Goal: Task Accomplishment & Management: Manage account settings

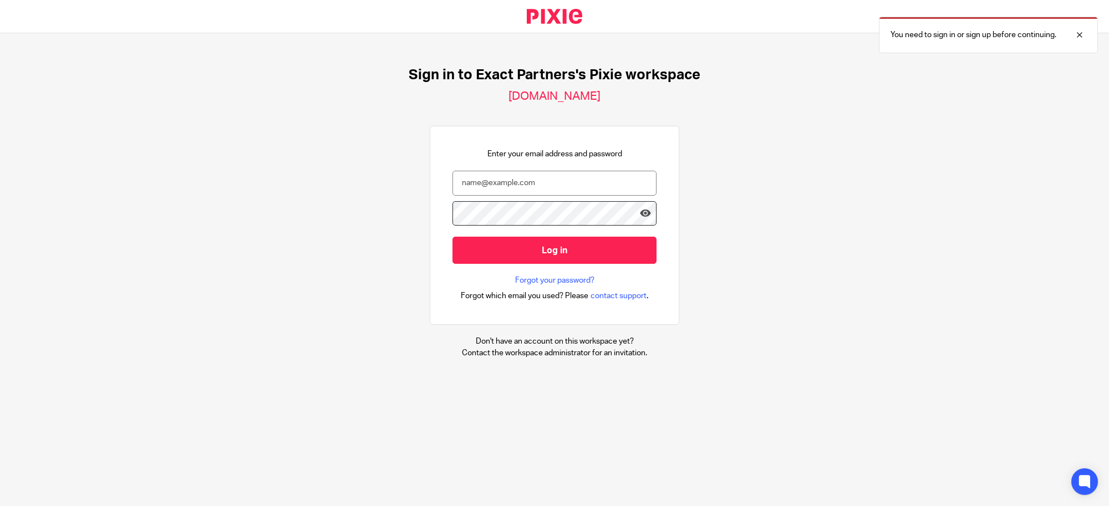
click at [0, 506] on nordpass-autofill-portal at bounding box center [0, 506] width 0 height 0
type input "svoelker@getexact.com"
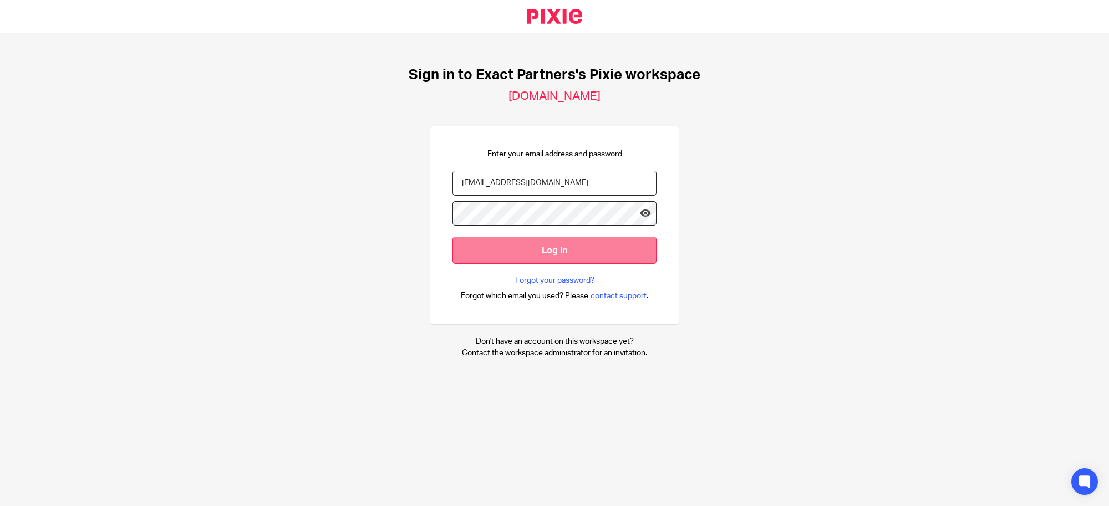
drag, startPoint x: 557, startPoint y: 246, endPoint x: 837, endPoint y: 248, distance: 280.0
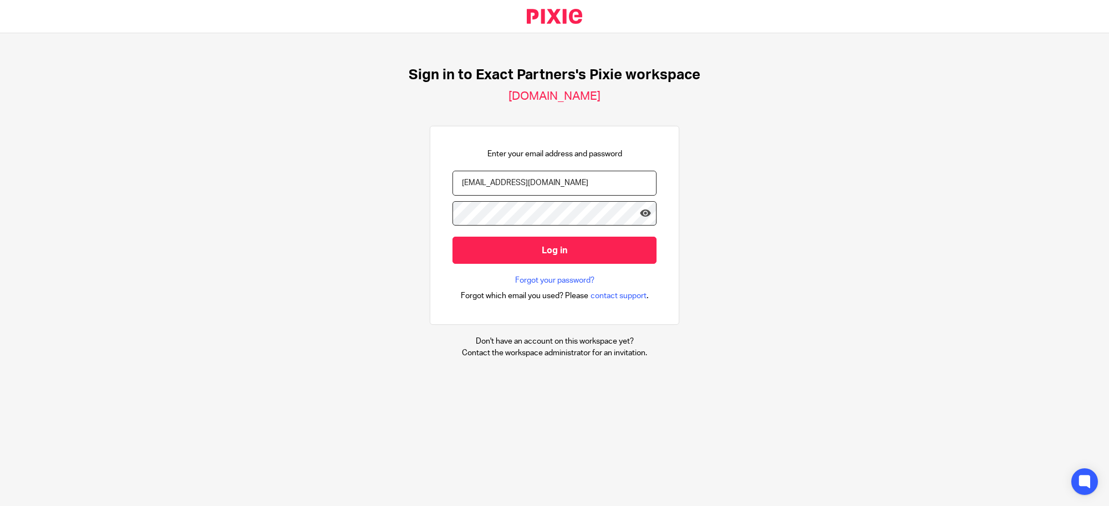
click at [557, 247] on input "Log in" at bounding box center [554, 250] width 204 height 27
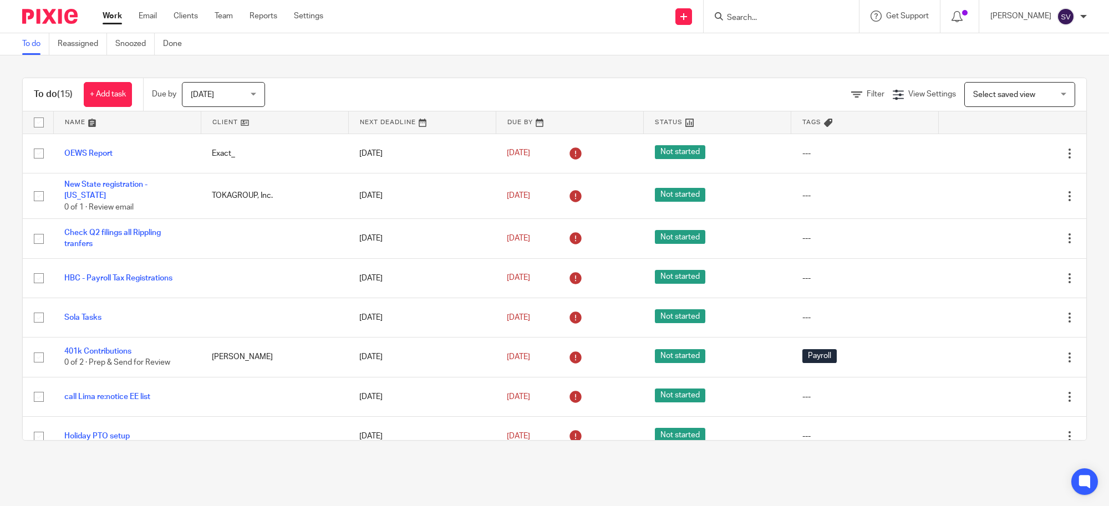
click at [752, 13] on input "Search" at bounding box center [776, 18] width 100 height 10
type input "hbc"
click at [782, 54] on link at bounding box center [805, 48] width 164 height 26
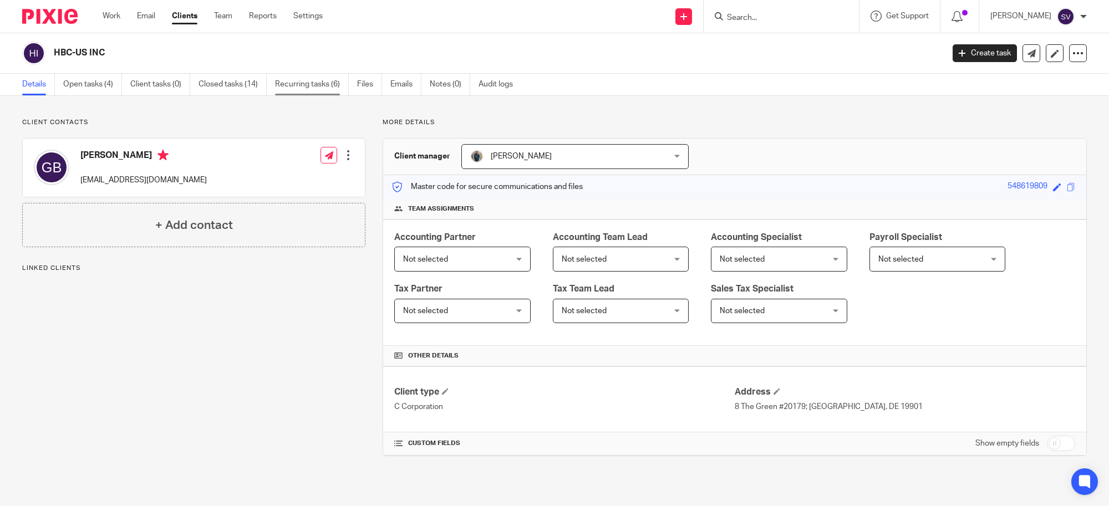
click at [328, 87] on link "Recurring tasks (6)" at bounding box center [312, 85] width 74 height 22
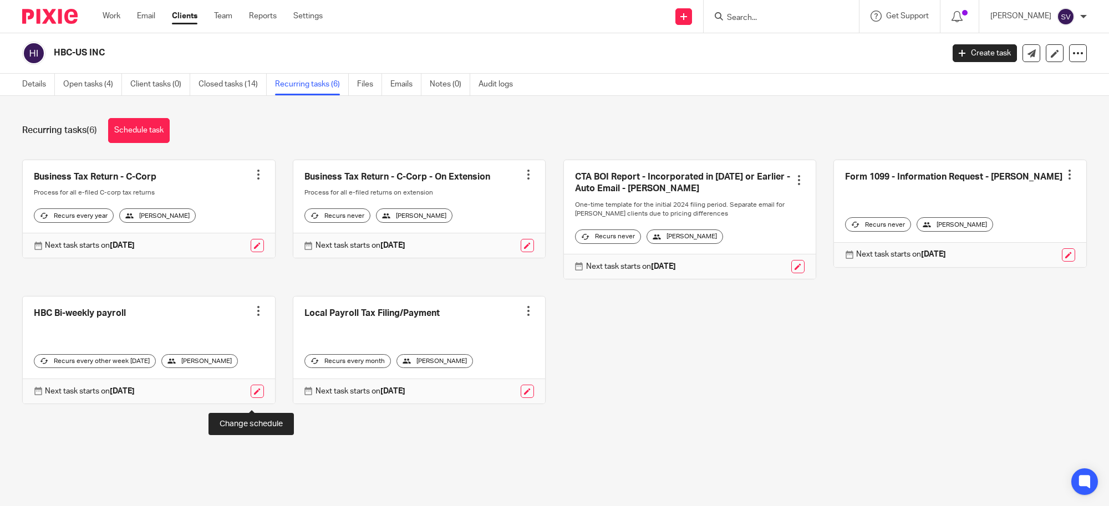
click at [251, 398] on link at bounding box center [257, 391] width 13 height 13
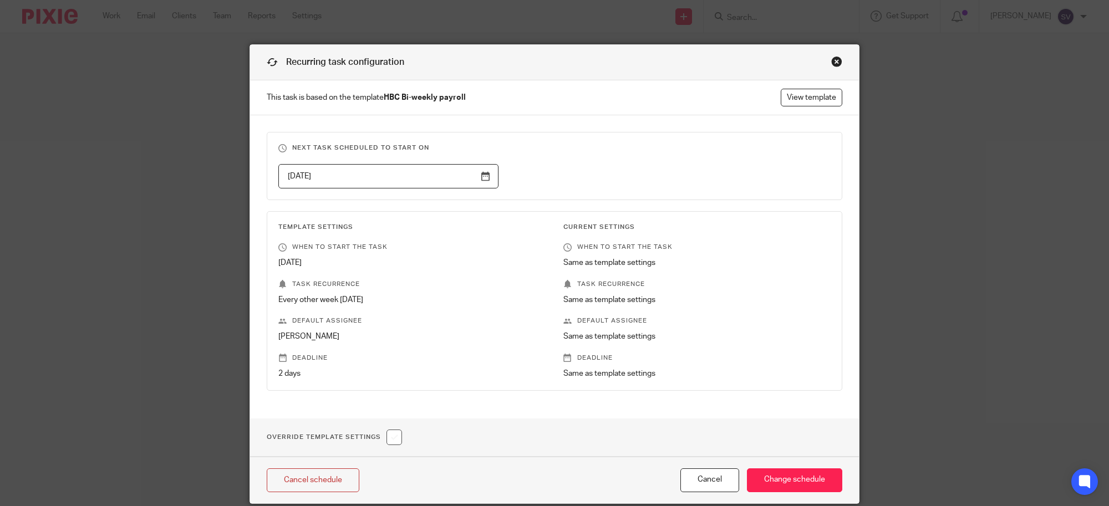
click at [485, 176] on input "[DATE]" at bounding box center [388, 176] width 220 height 25
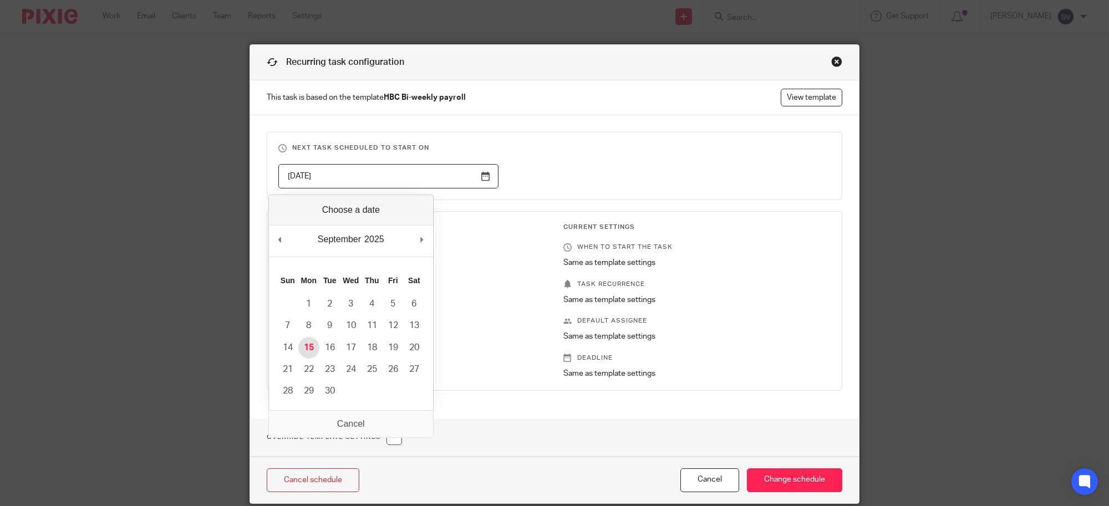
type input "[DATE]"
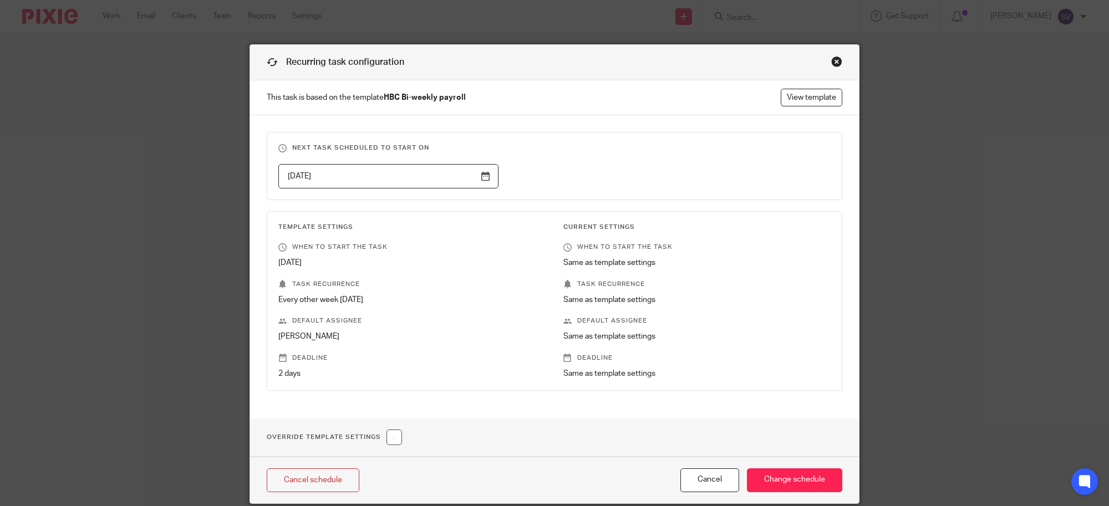
click at [386, 439] on input "checkbox" at bounding box center [394, 438] width 16 height 16
checkbox input "true"
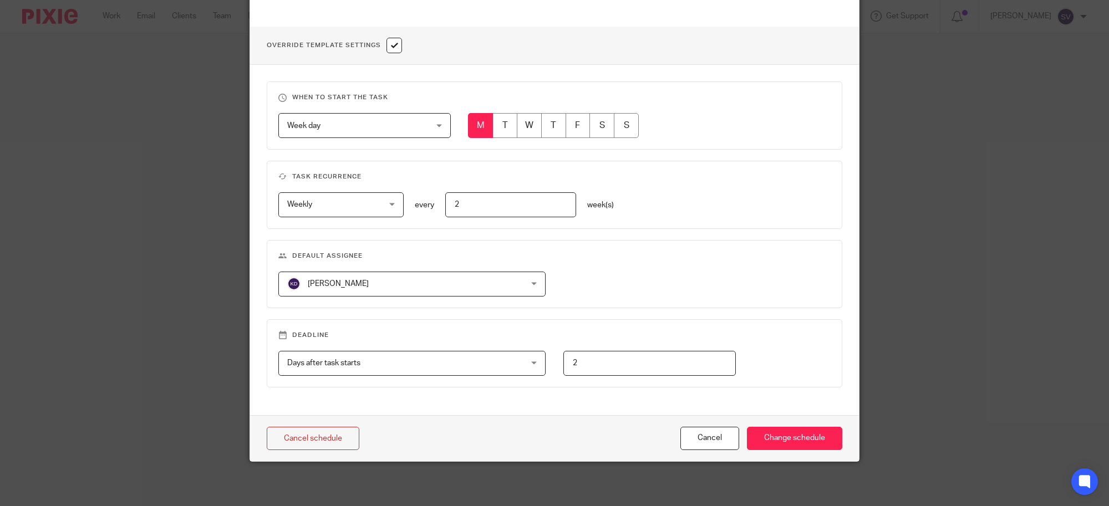
scroll to position [394, 0]
click at [752, 439] on input "Change schedule" at bounding box center [794, 439] width 95 height 24
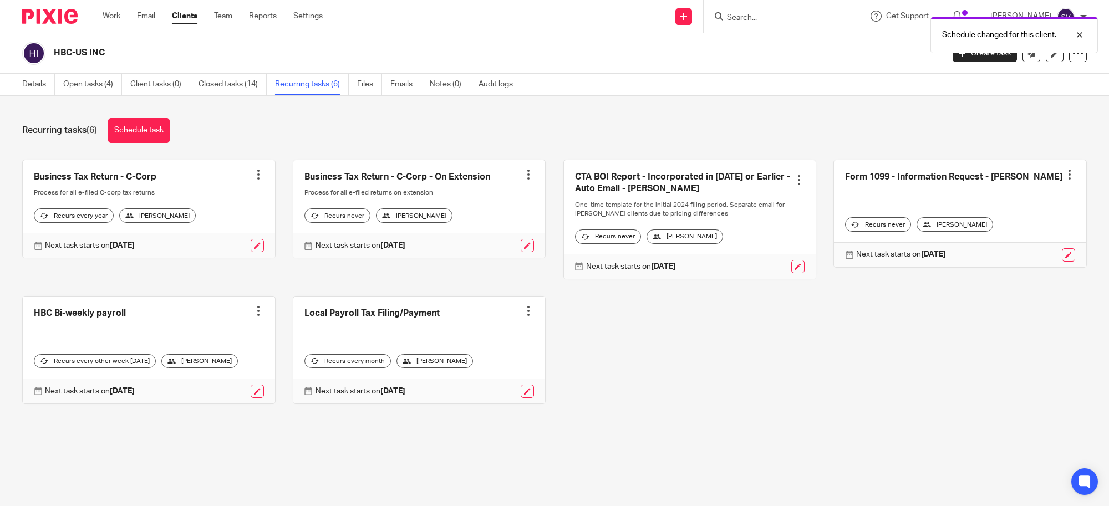
click at [643, 354] on div "Business Tax Return - C-Corp Create task Clone template Recalculate schedule Ca…" at bounding box center [546, 290] width 1082 height 261
drag, startPoint x: 226, startPoint y: 13, endPoint x: 233, endPoint y: 16, distance: 8.2
click at [227, 11] on link "Team" at bounding box center [223, 16] width 18 height 11
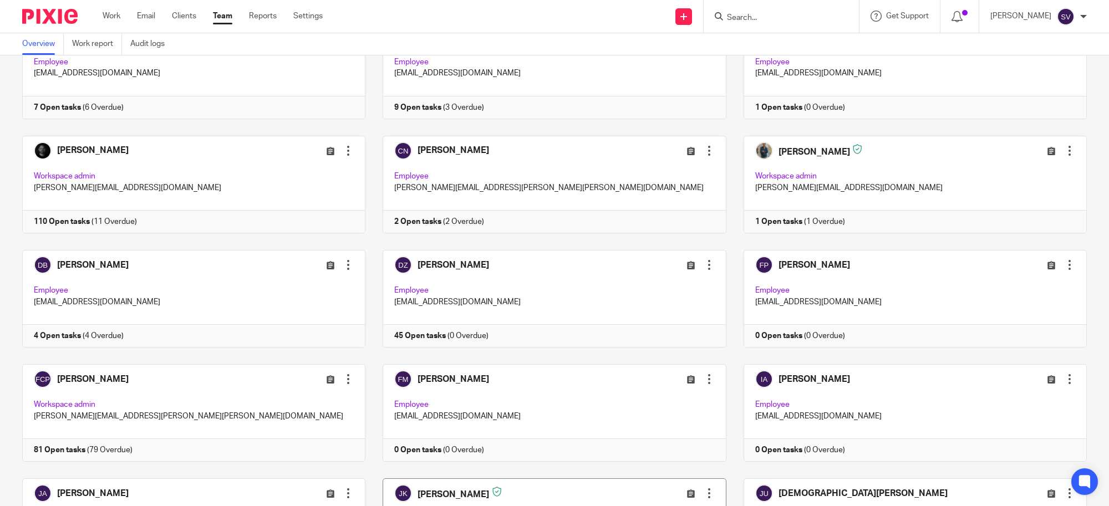
scroll to position [970, 0]
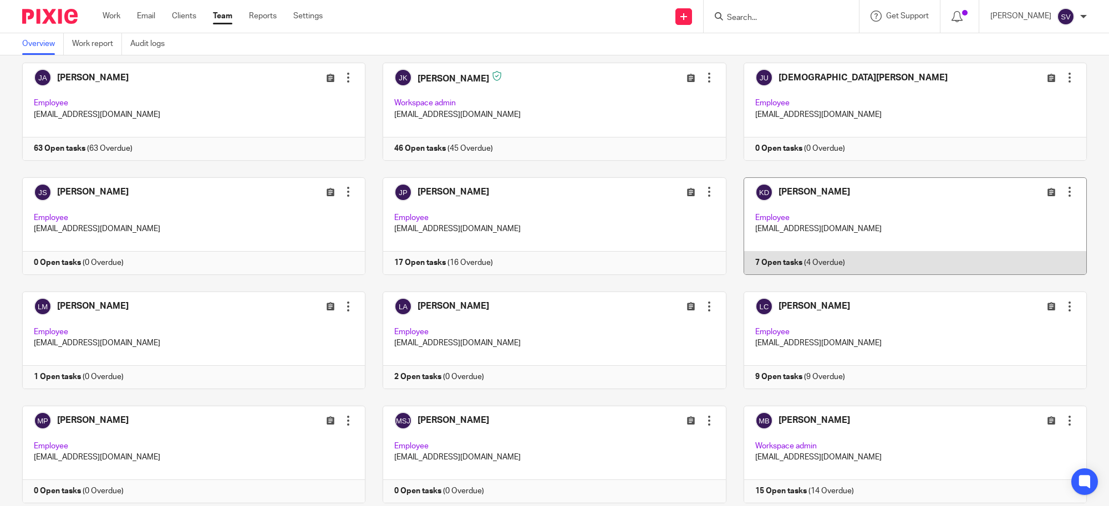
click at [857, 233] on link at bounding box center [906, 226] width 360 height 98
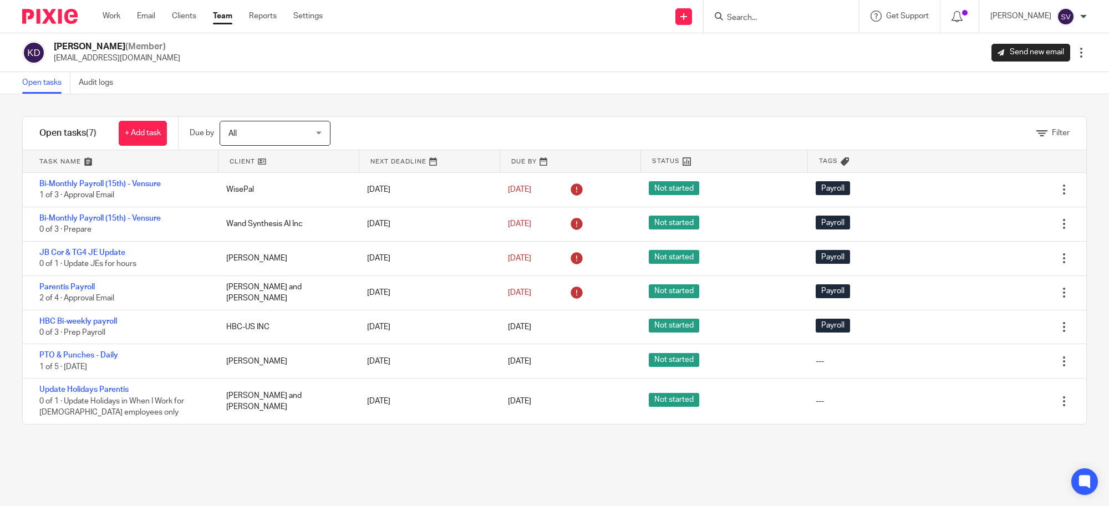
click at [358, 437] on div "Filter tasks Only show tasks matching all of these conditions 1 Client name Is …" at bounding box center [554, 300] width 1109 height 412
click at [526, 466] on div "Filter tasks Only show tasks matching all of these conditions 1 Client name Is …" at bounding box center [554, 300] width 1109 height 412
